Goal: Task Accomplishment & Management: Use online tool/utility

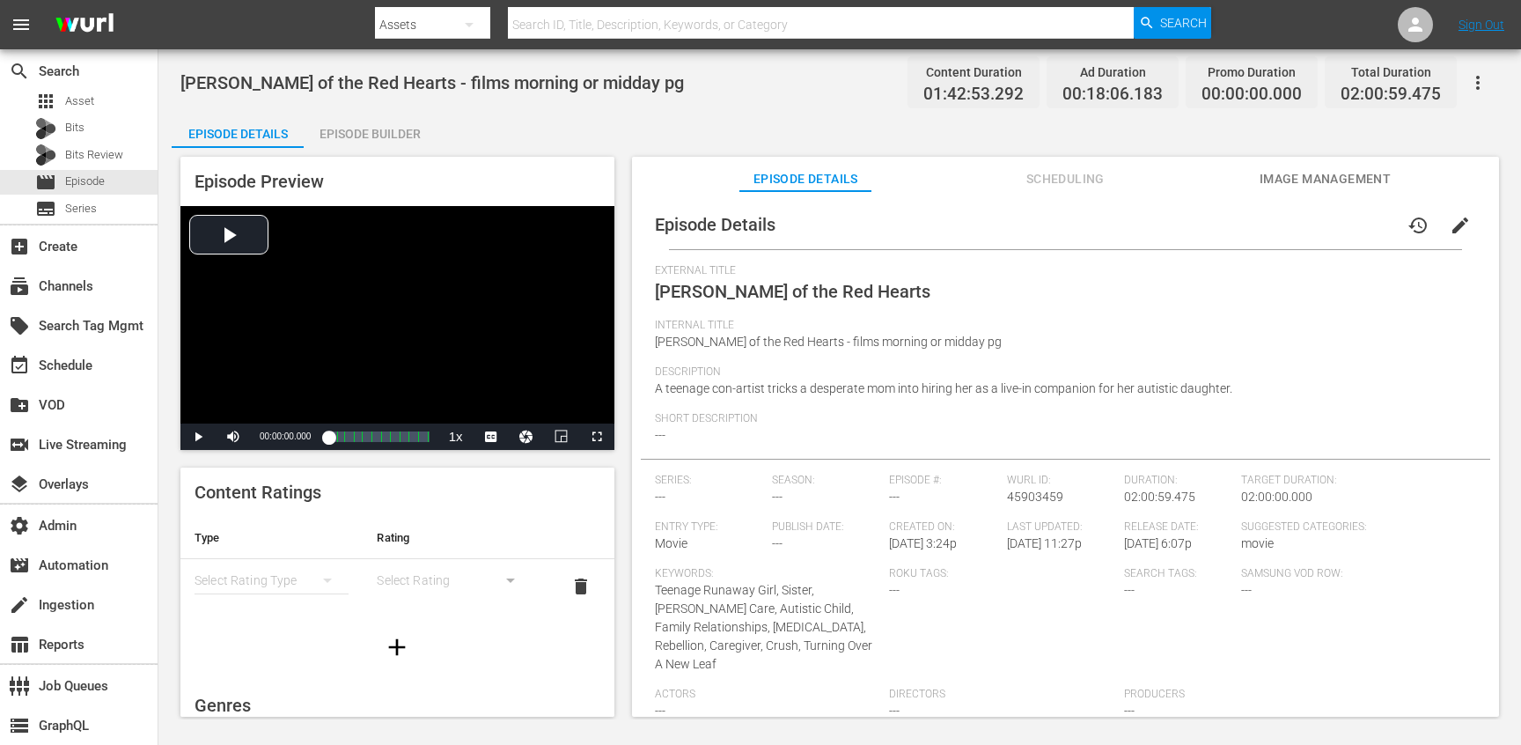
click at [1075, 188] on span "Scheduling" at bounding box center [1065, 179] width 132 height 22
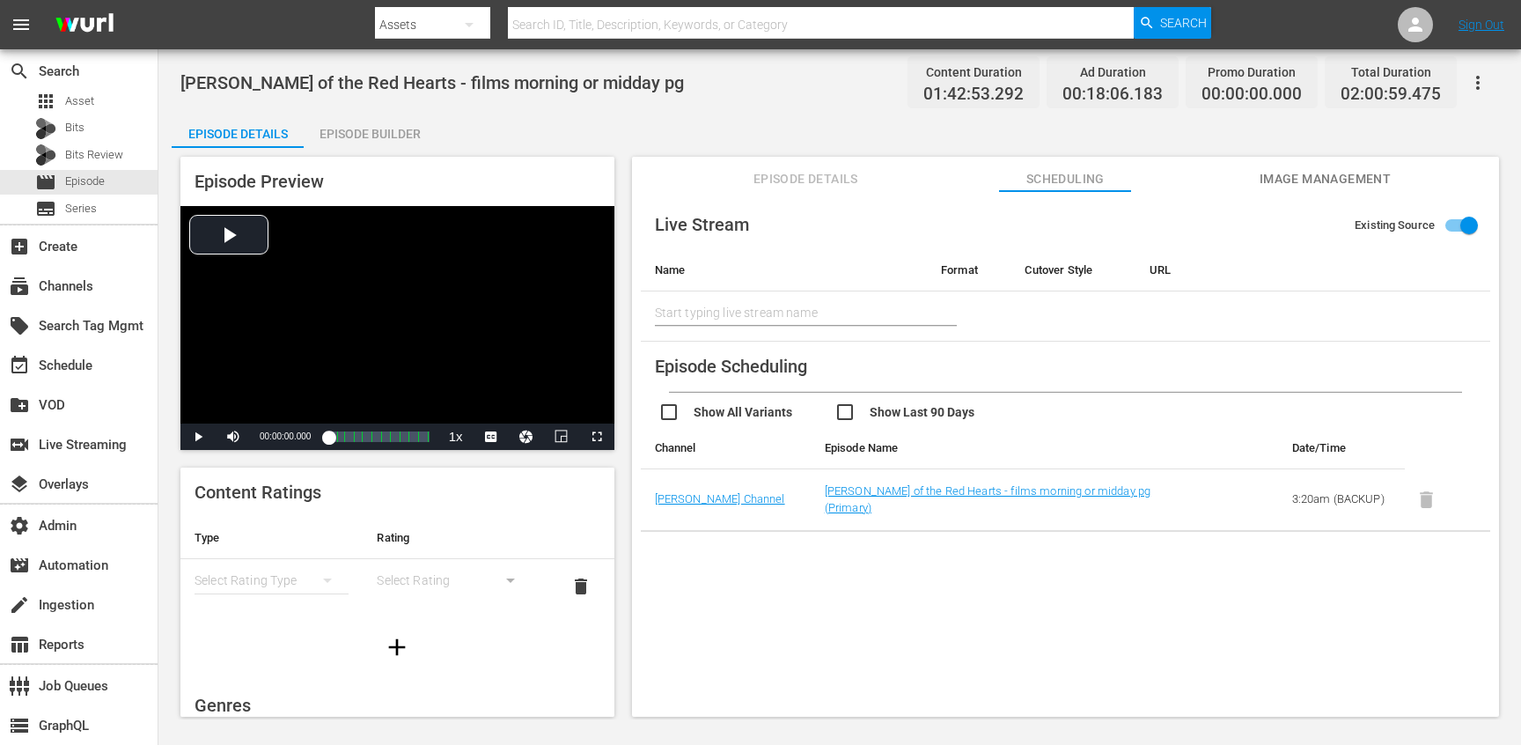
click at [819, 187] on span "Episode Details" at bounding box center [805, 179] width 132 height 22
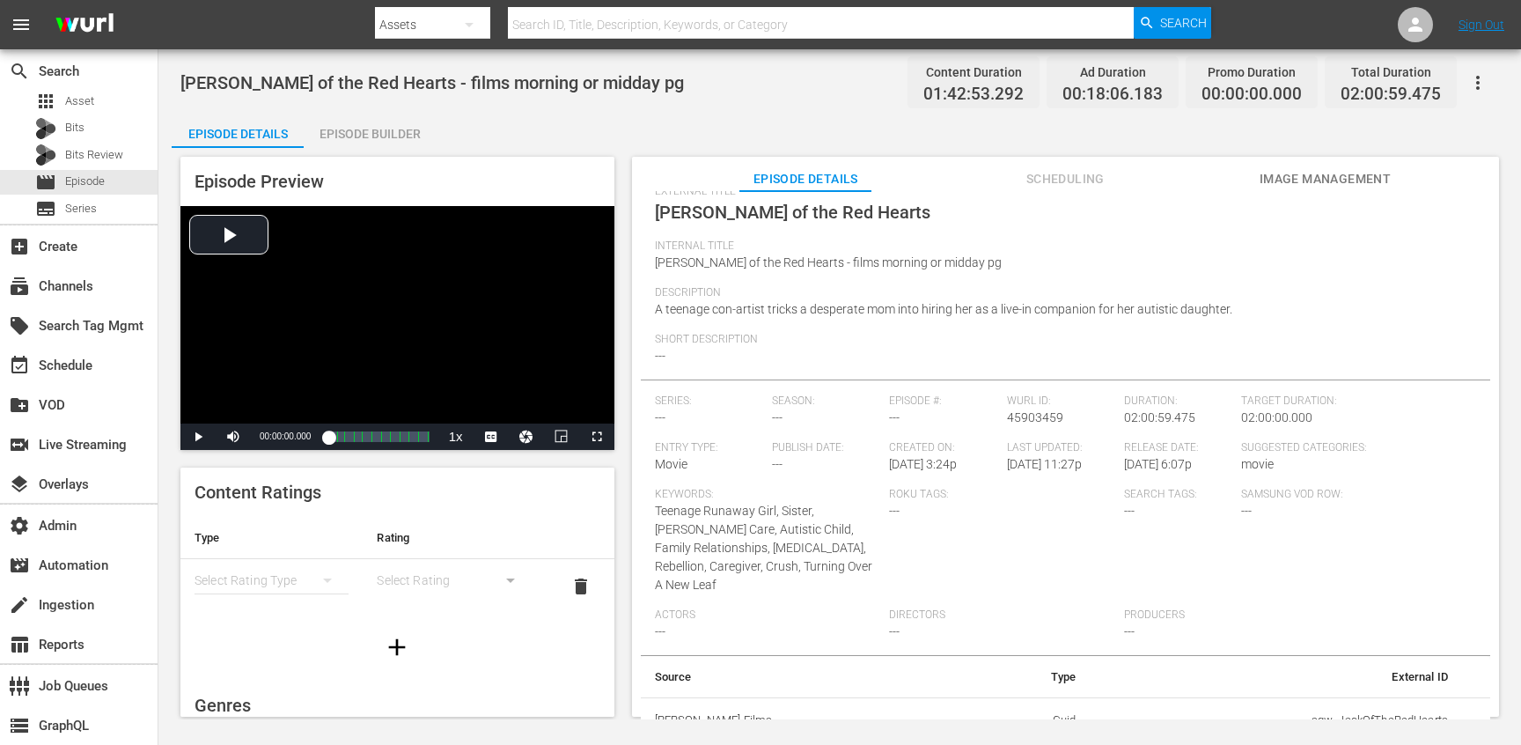
scroll to position [381, 0]
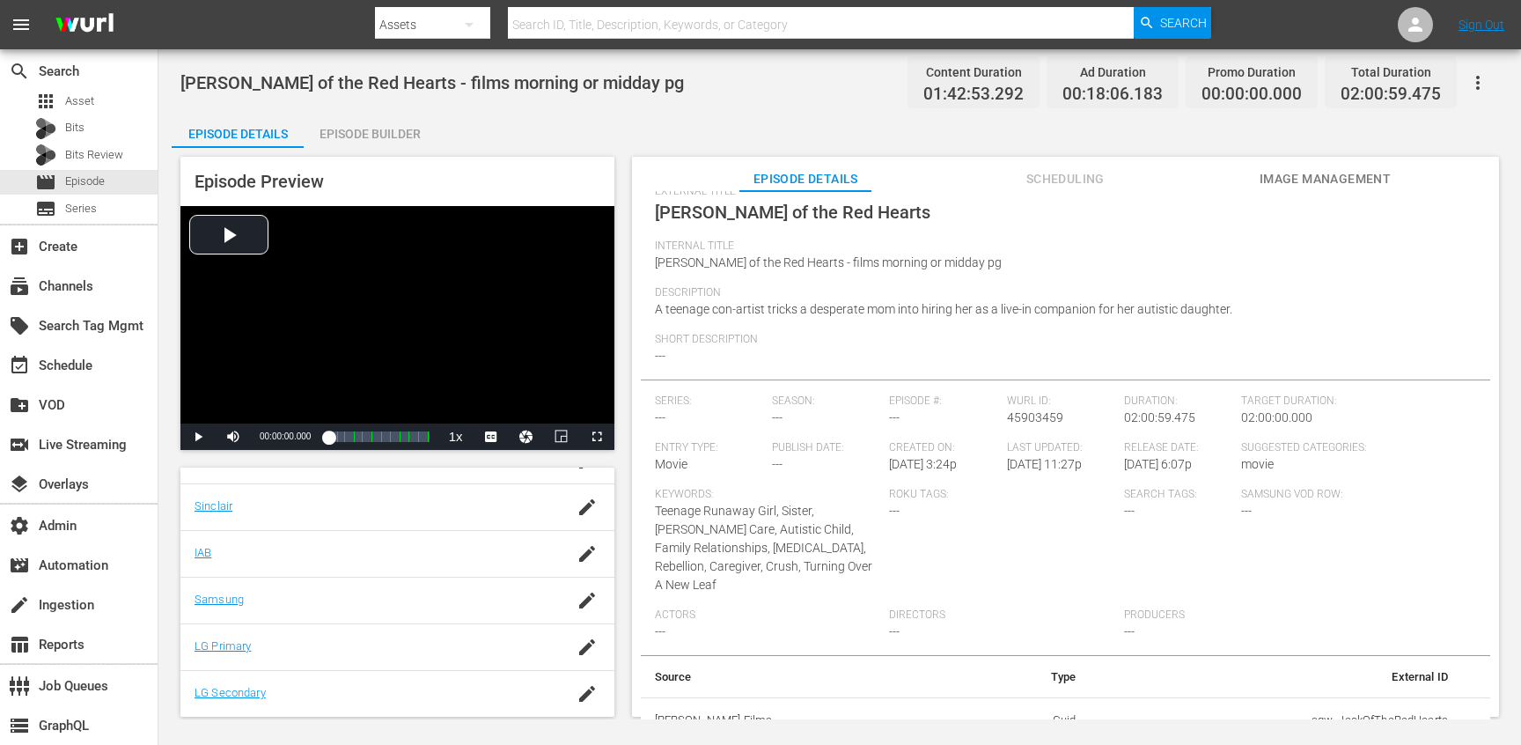
click at [368, 128] on div "Episode Builder" at bounding box center [370, 134] width 132 height 42
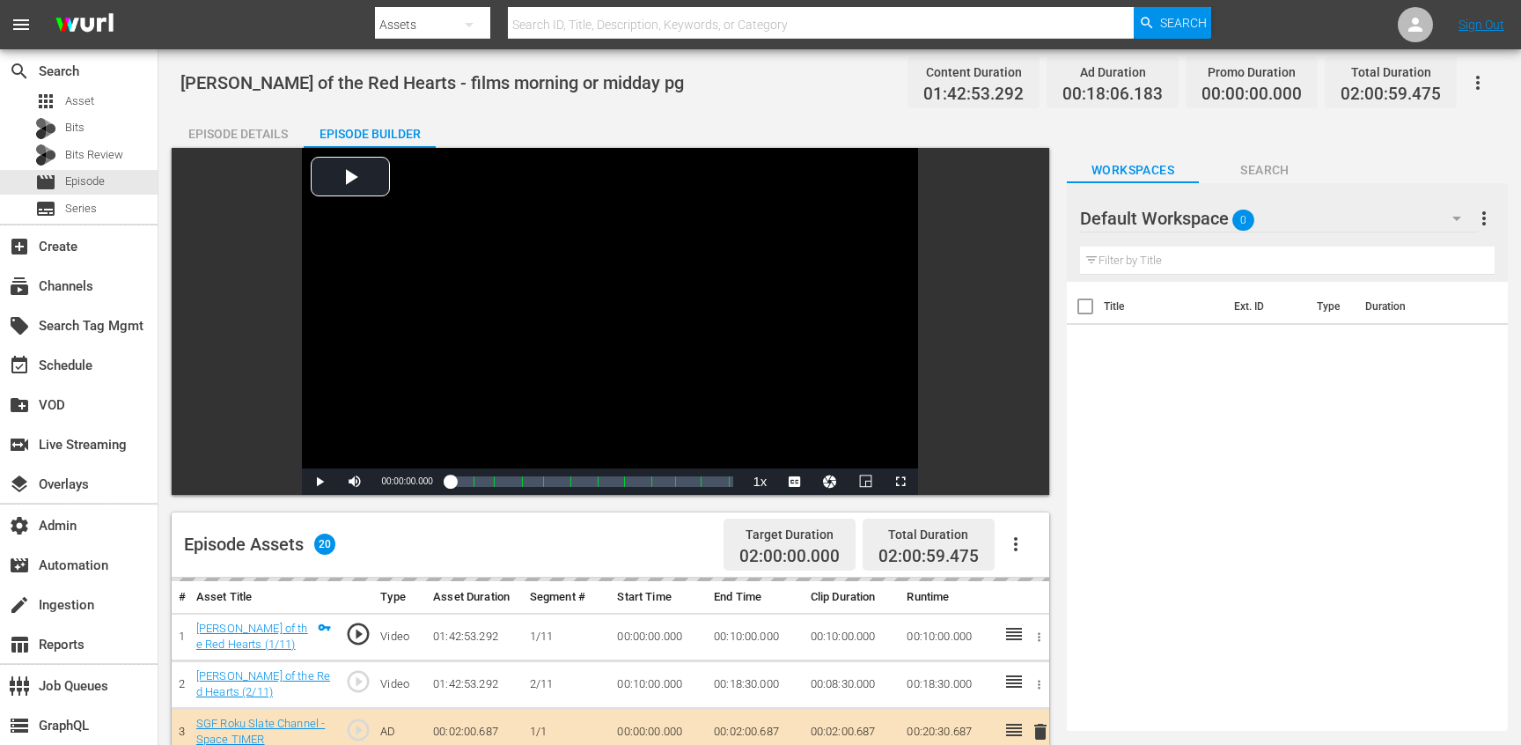
scroll to position [24, 0]
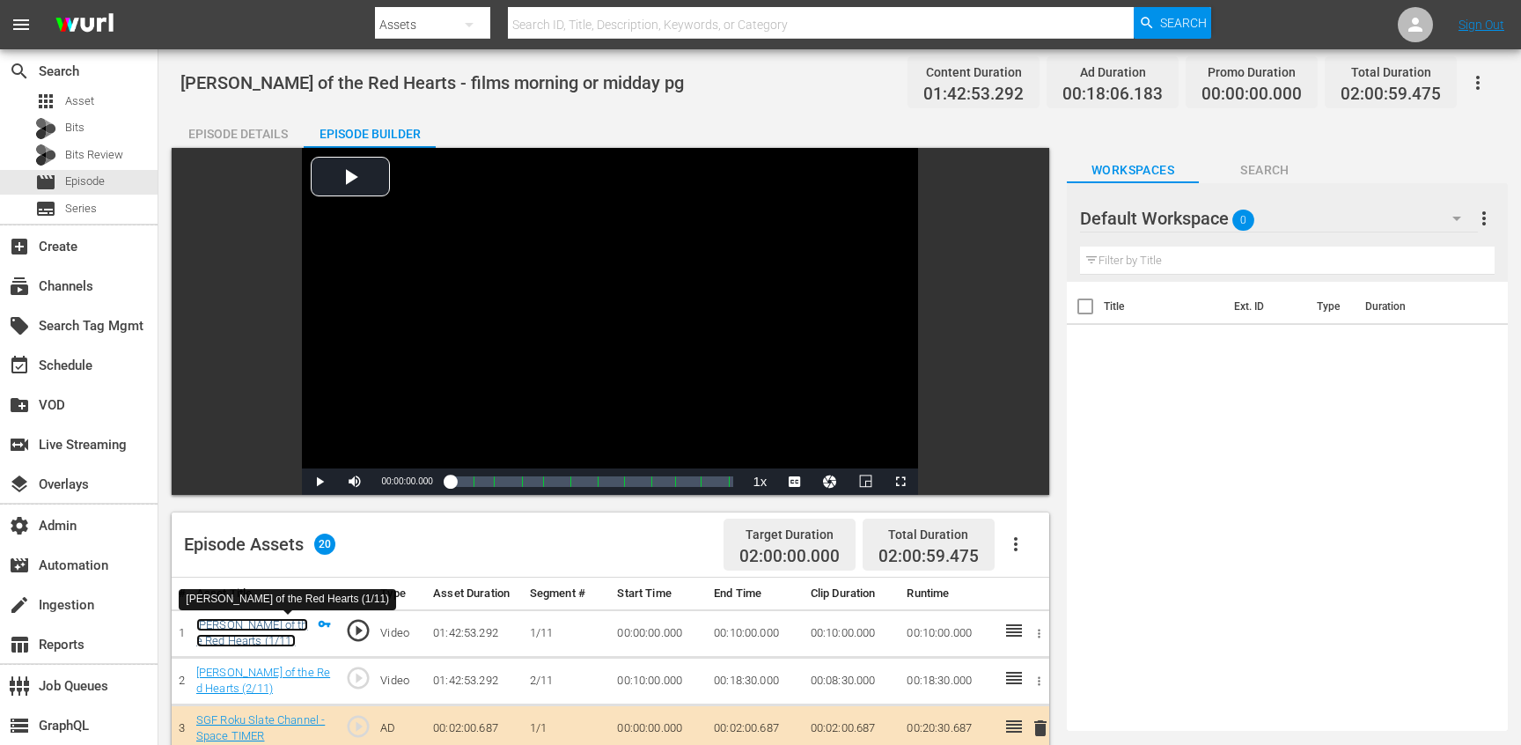
click at [260, 622] on link "[PERSON_NAME] of the Red Hearts (1/11)" at bounding box center [252, 633] width 112 height 30
